Goal: Task Accomplishment & Management: Use online tool/utility

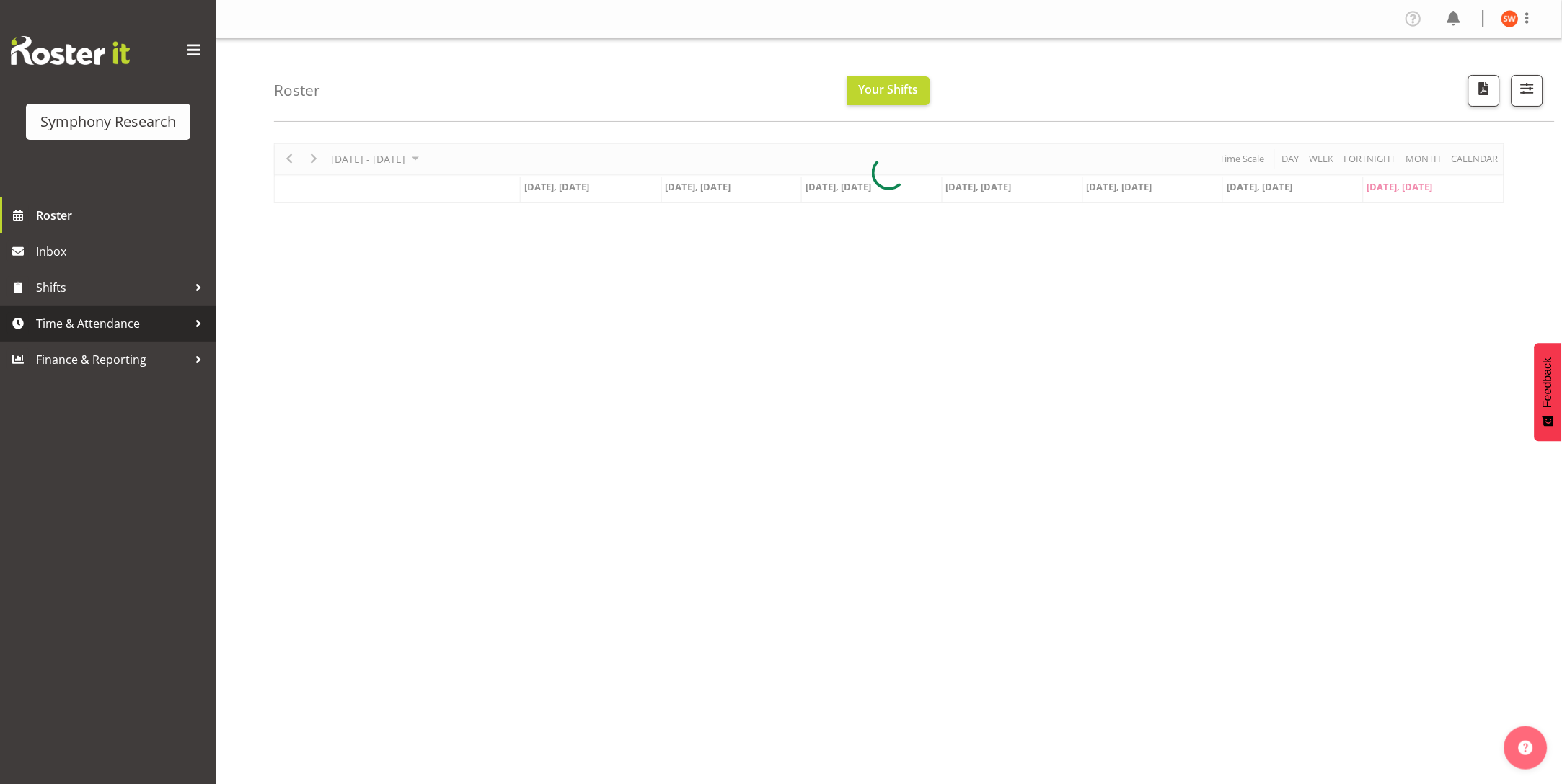
click at [65, 327] on span "Time & Attendance" at bounding box center [112, 323] width 152 height 22
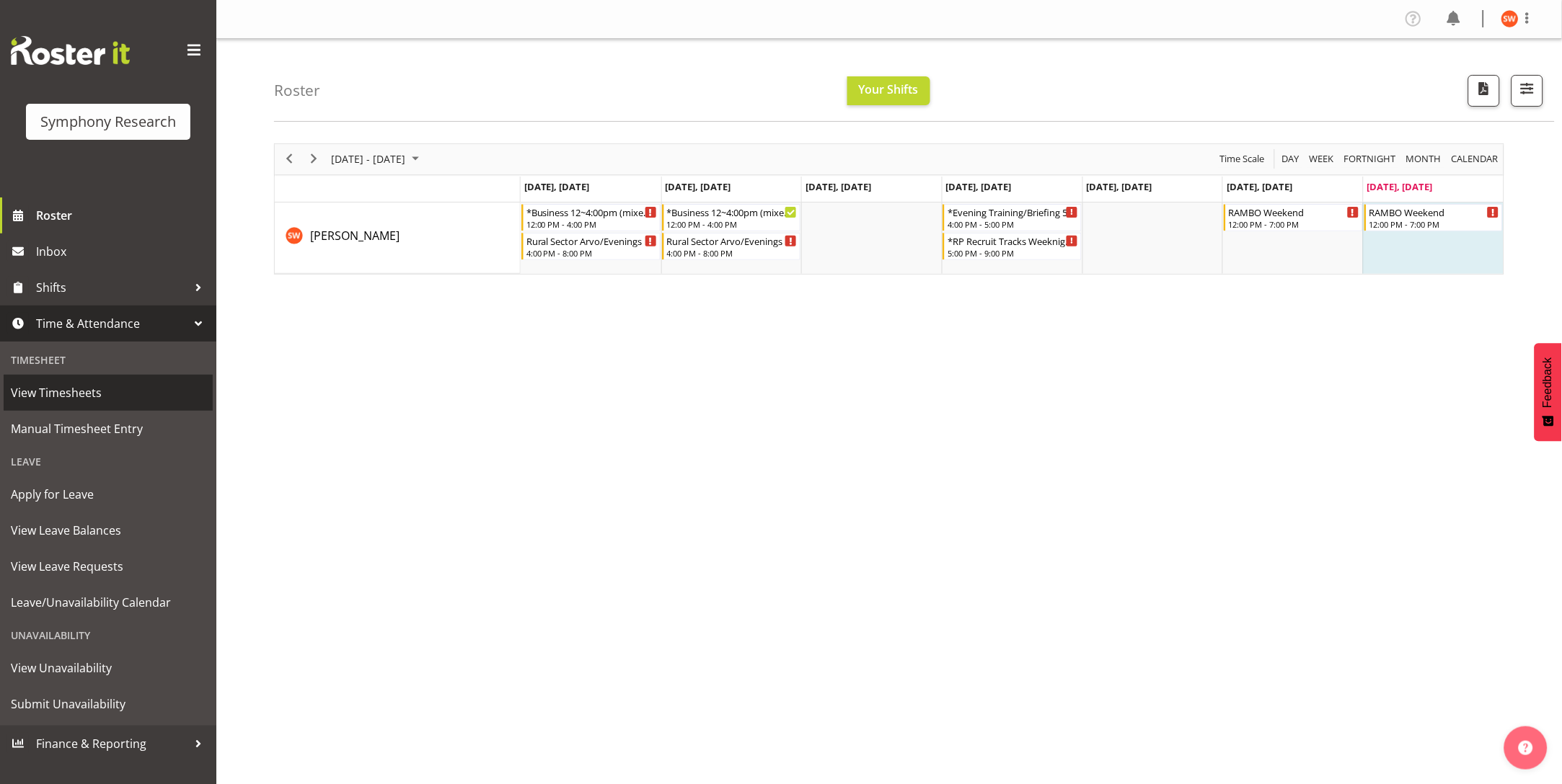
click at [75, 399] on span "View Timesheets" at bounding box center [107, 392] width 194 height 22
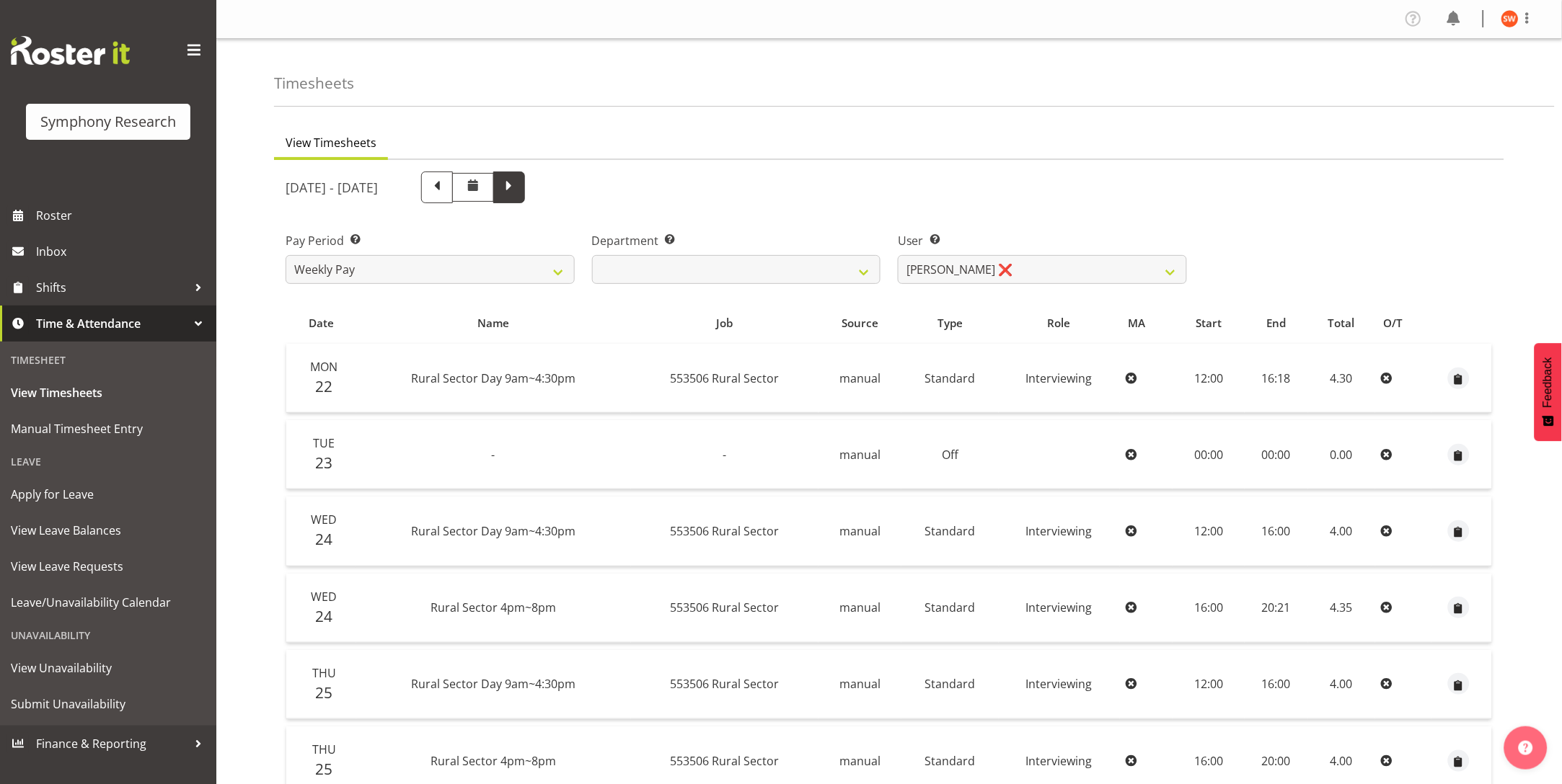
click at [519, 188] on span at bounding box center [509, 185] width 19 height 19
select select
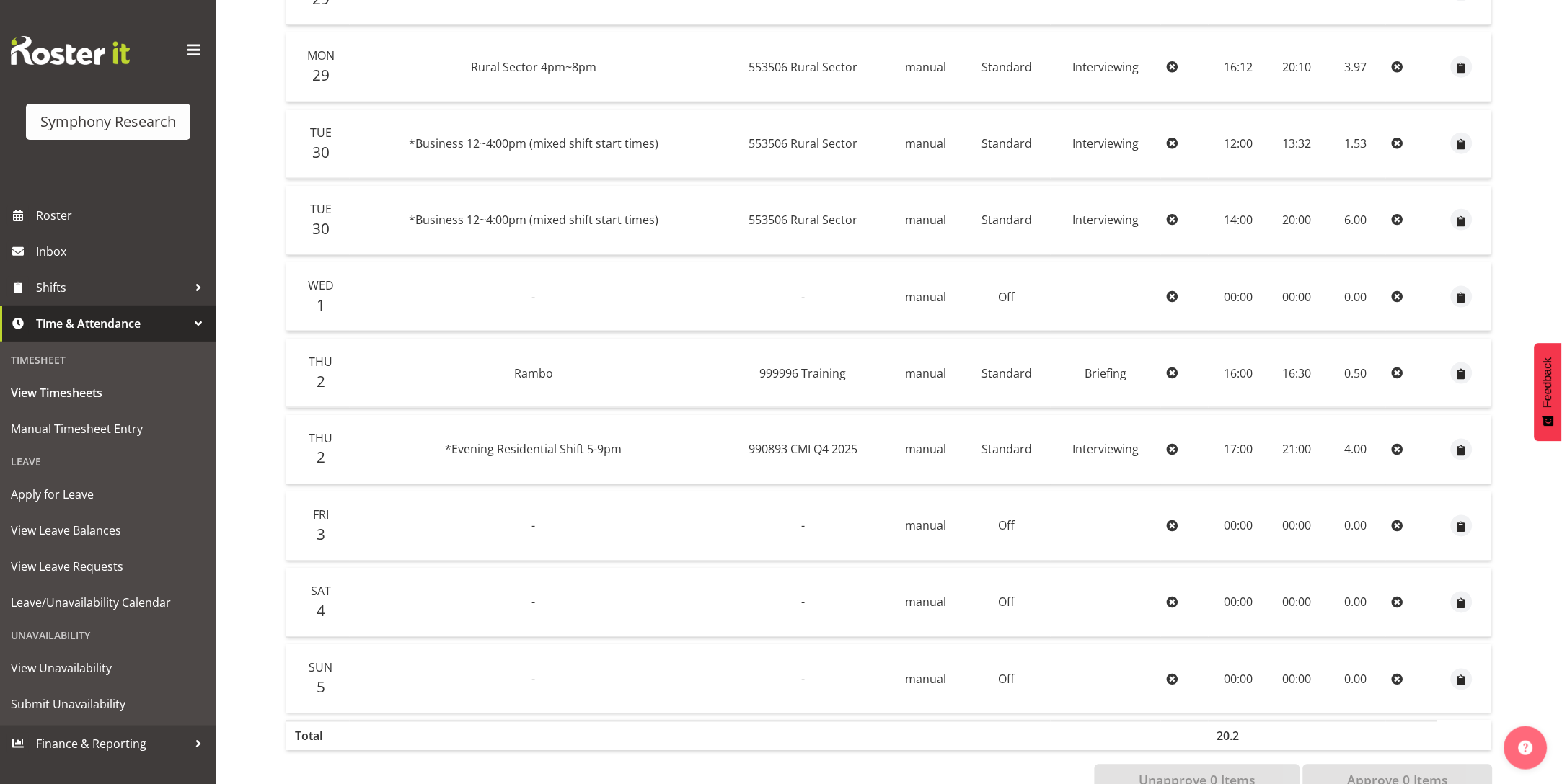
scroll to position [511, 0]
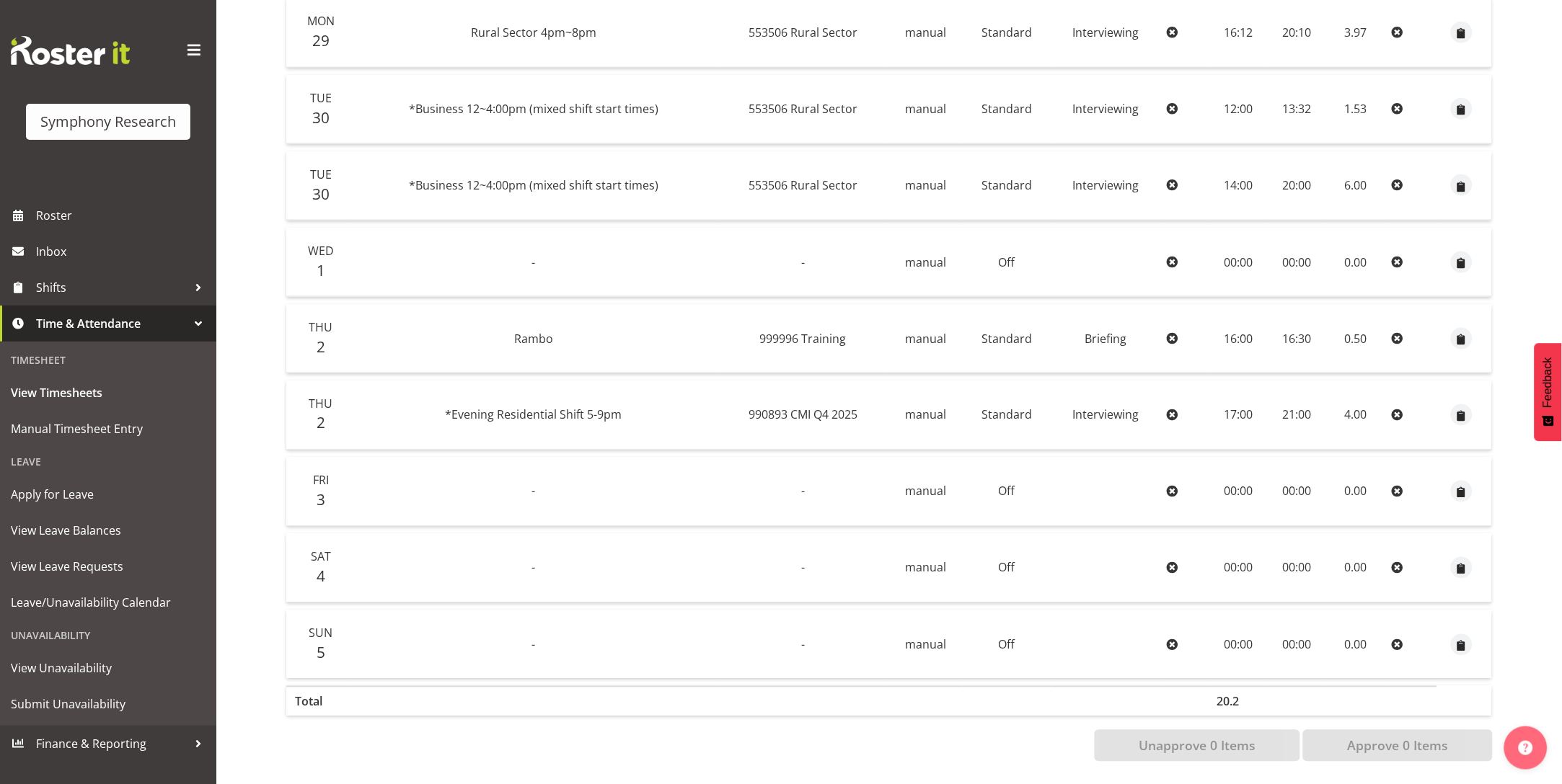
click at [1238, 628] on td "00:00" at bounding box center [1238, 644] width 60 height 68
click at [1235, 626] on td "00:00" at bounding box center [1238, 644] width 60 height 68
click at [1230, 630] on td "00:00" at bounding box center [1238, 644] width 60 height 68
click at [1238, 627] on td "00:00" at bounding box center [1238, 644] width 60 height 68
